Goal: Find specific page/section: Find specific page/section

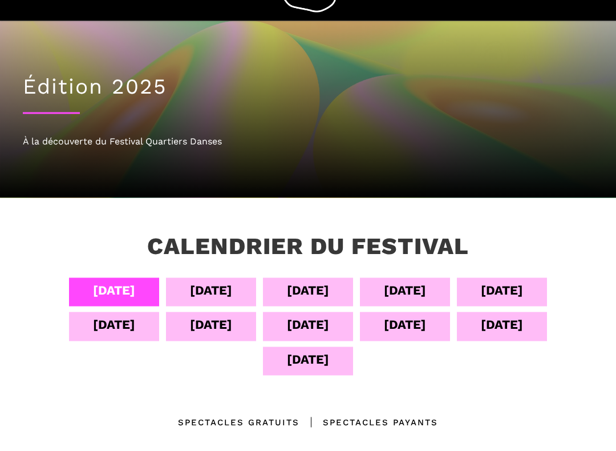
scroll to position [43, 0]
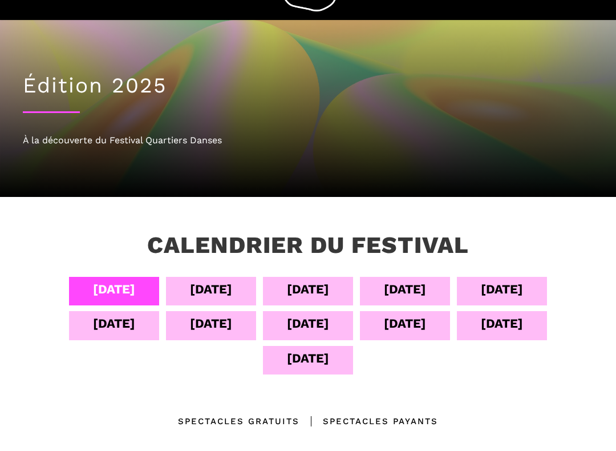
click at [202, 292] on div "[DATE]" at bounding box center [211, 289] width 42 height 20
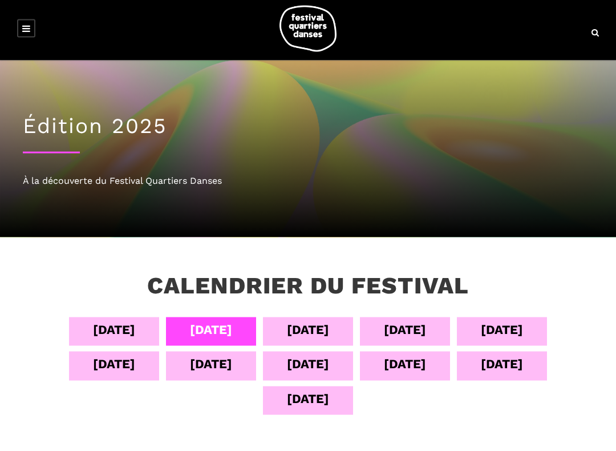
scroll to position [5, 0]
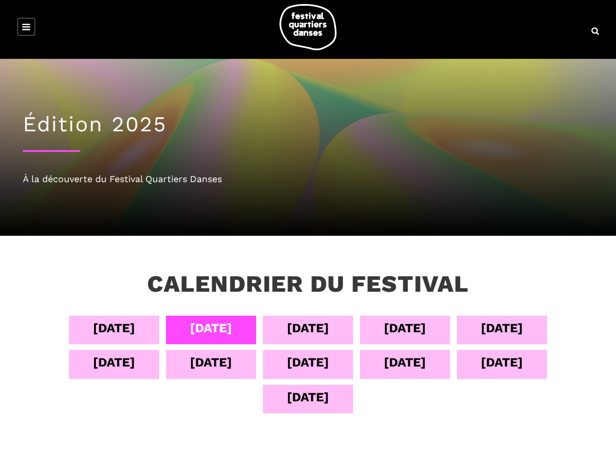
click at [31, 25] on link at bounding box center [26, 27] width 18 height 18
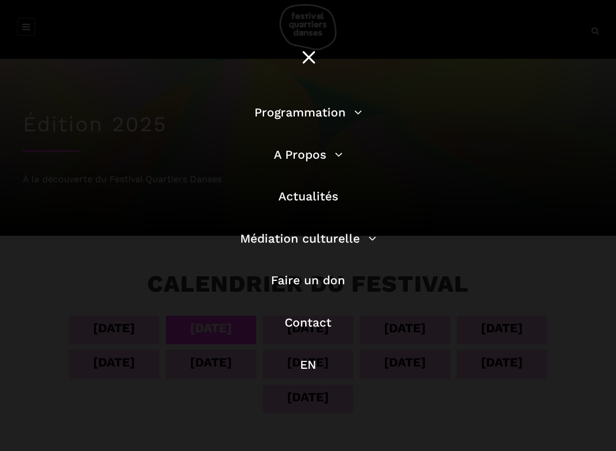
click at [477, 172] on div "Programmation Billetterie 2025 Programmation Gratuite Calendrier du Festival Le…" at bounding box center [308, 238] width 616 height 476
click at [323, 116] on link "Programmation" at bounding box center [308, 112] width 108 height 14
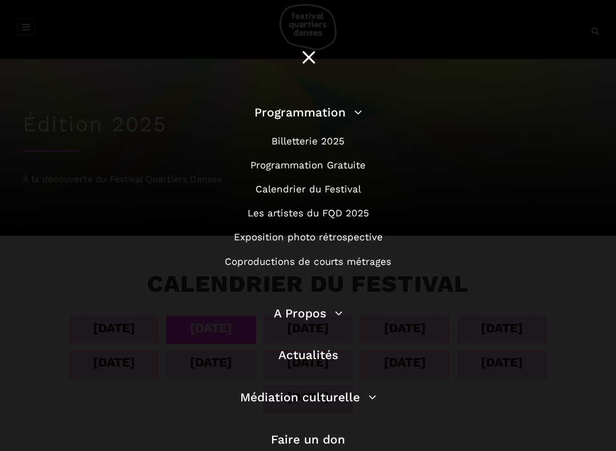
click at [307, 194] on link "Calendrier du Festival" at bounding box center [309, 188] width 106 height 11
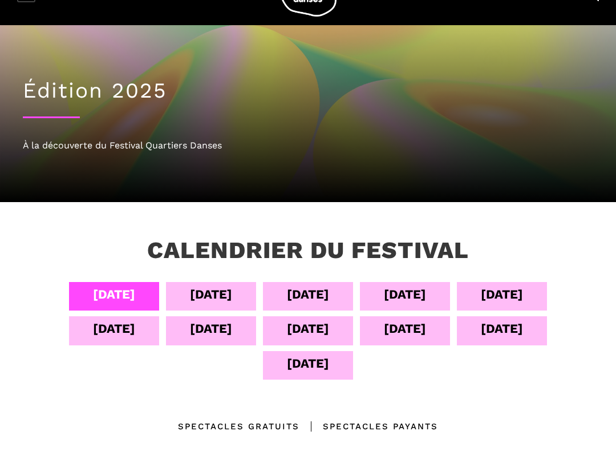
scroll to position [68, 0]
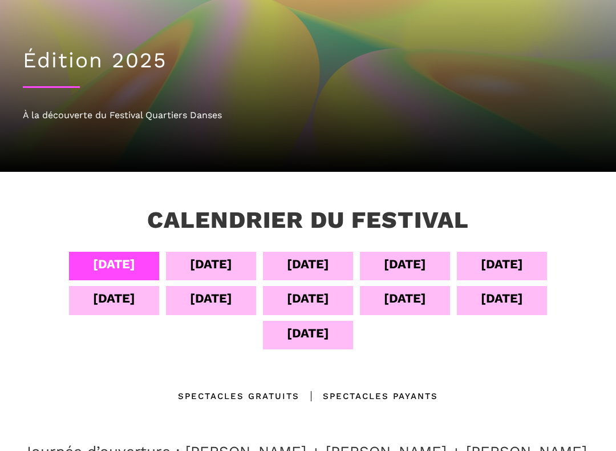
click at [316, 264] on div "[DATE]" at bounding box center [308, 264] width 42 height 20
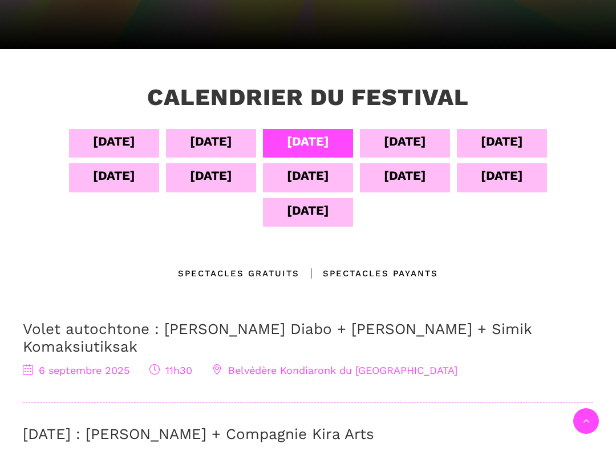
scroll to position [191, 0]
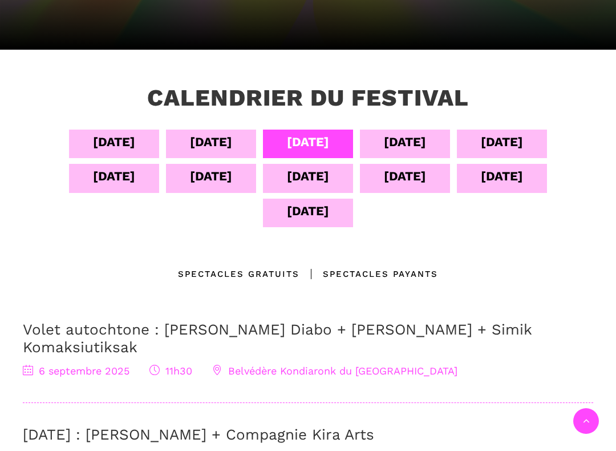
click at [1, 250] on div "Calendrier du festival 04 sept 05 sept 06 sept 07 sept 08 sept 09 sept 10 sept …" at bounding box center [308, 424] width 616 height 681
